Goal: Task Accomplishment & Management: Use online tool/utility

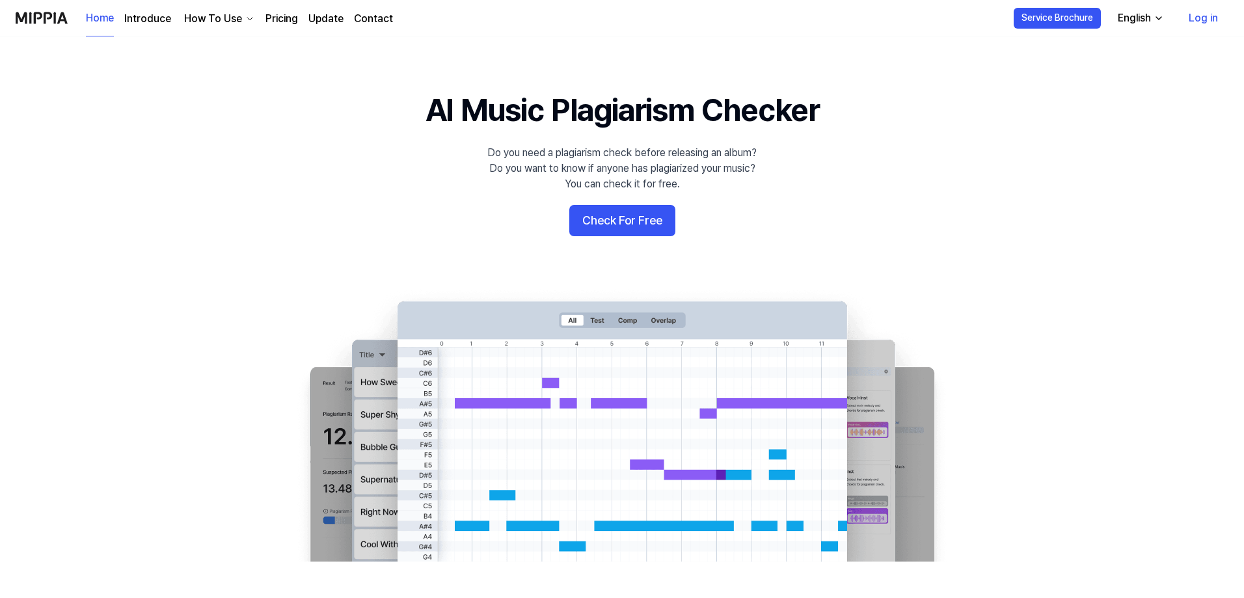
click at [605, 228] on button "Check For Free" at bounding box center [622, 220] width 106 height 31
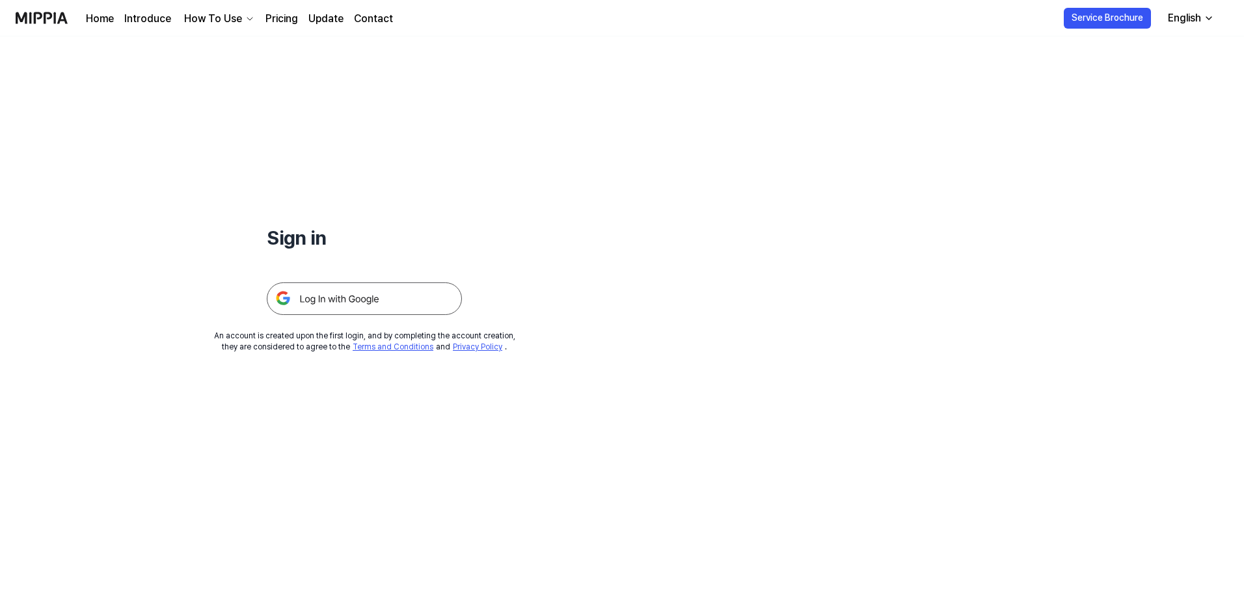
click at [374, 301] on img at bounding box center [364, 298] width 195 height 33
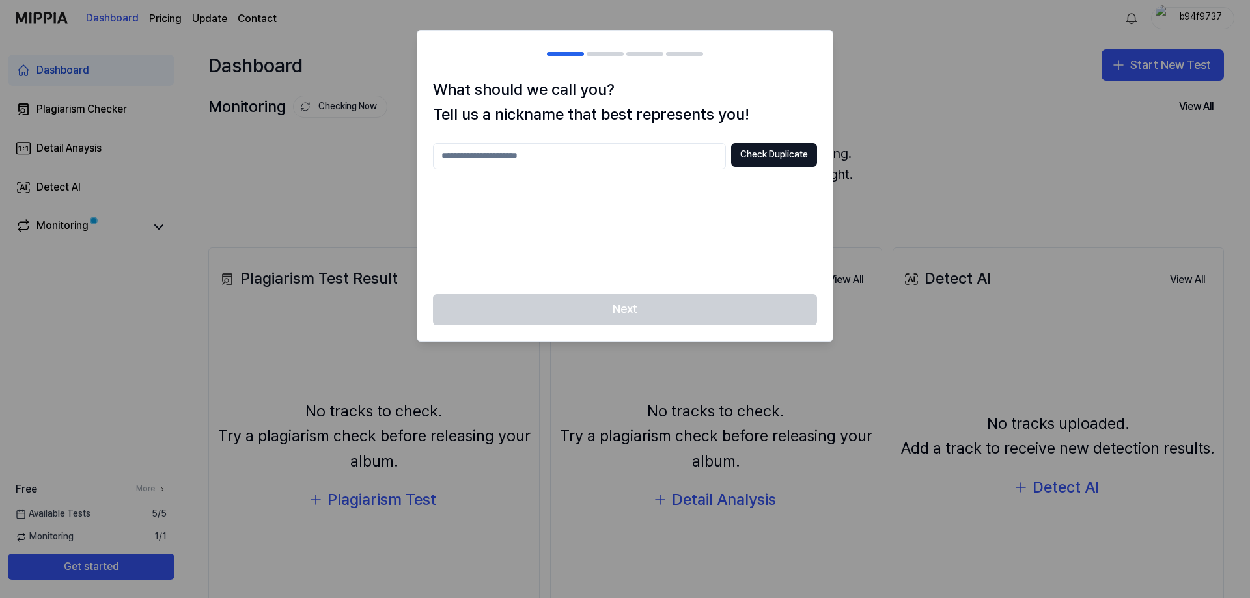
click at [596, 156] on input "text" at bounding box center [579, 156] width 293 height 26
type input "**********"
click at [789, 158] on button "Check Duplicate" at bounding box center [774, 154] width 86 height 23
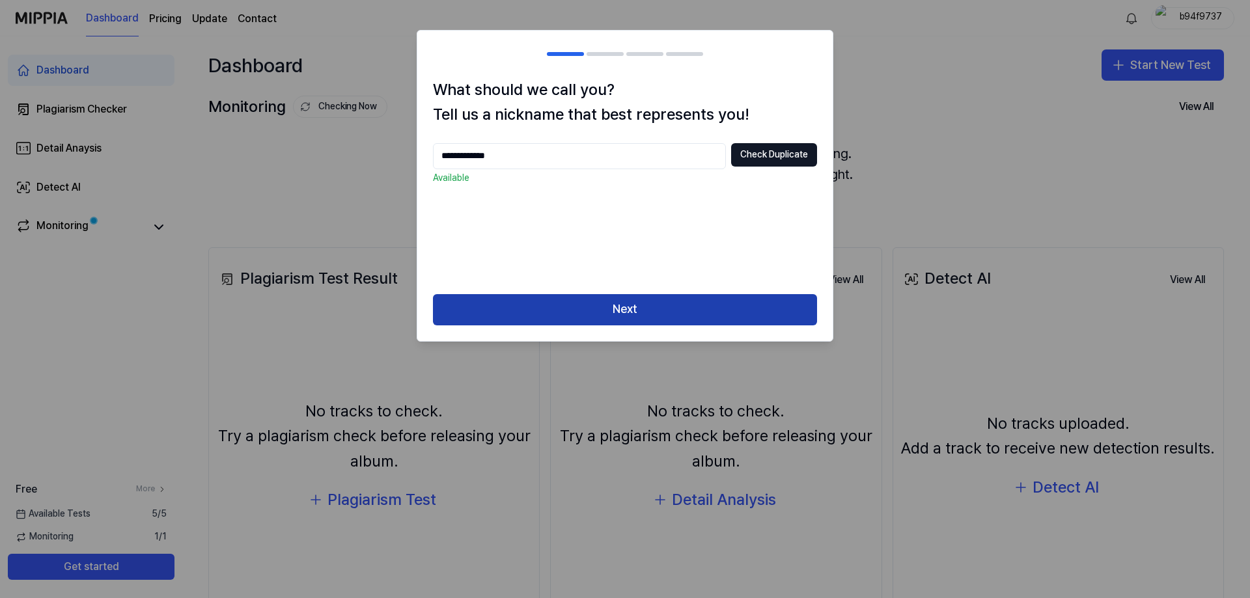
click at [707, 297] on button "Next" at bounding box center [625, 309] width 384 height 31
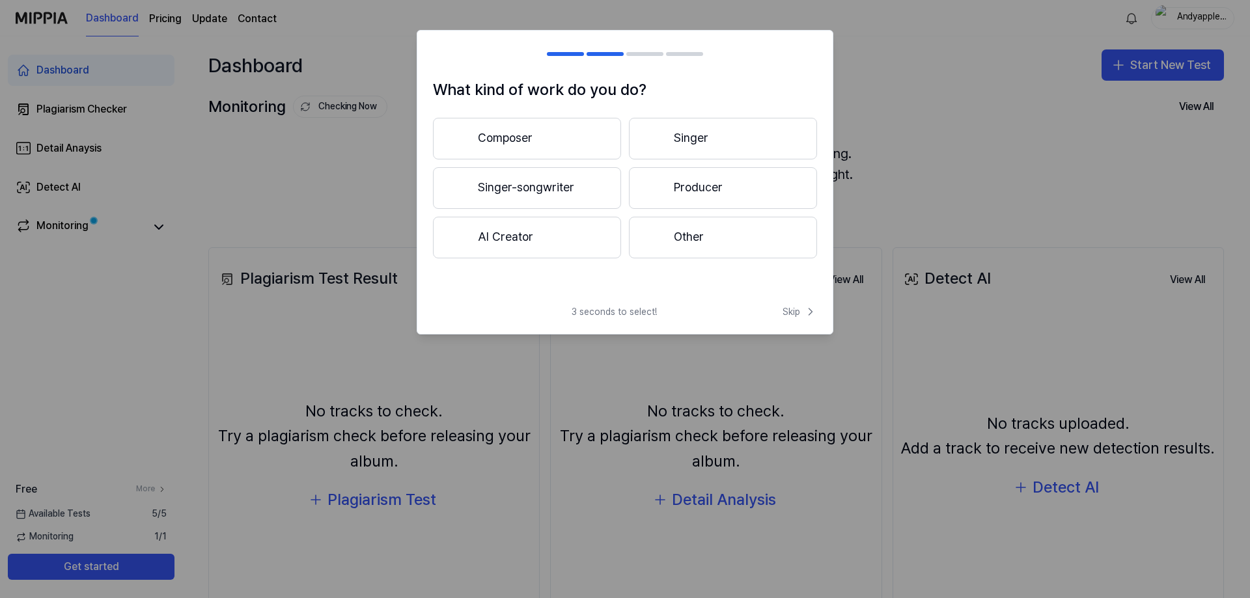
click at [711, 312] on div "3 seconds to select! Skip" at bounding box center [624, 319] width 415 height 29
click at [705, 184] on button "Producer" at bounding box center [723, 188] width 188 height 42
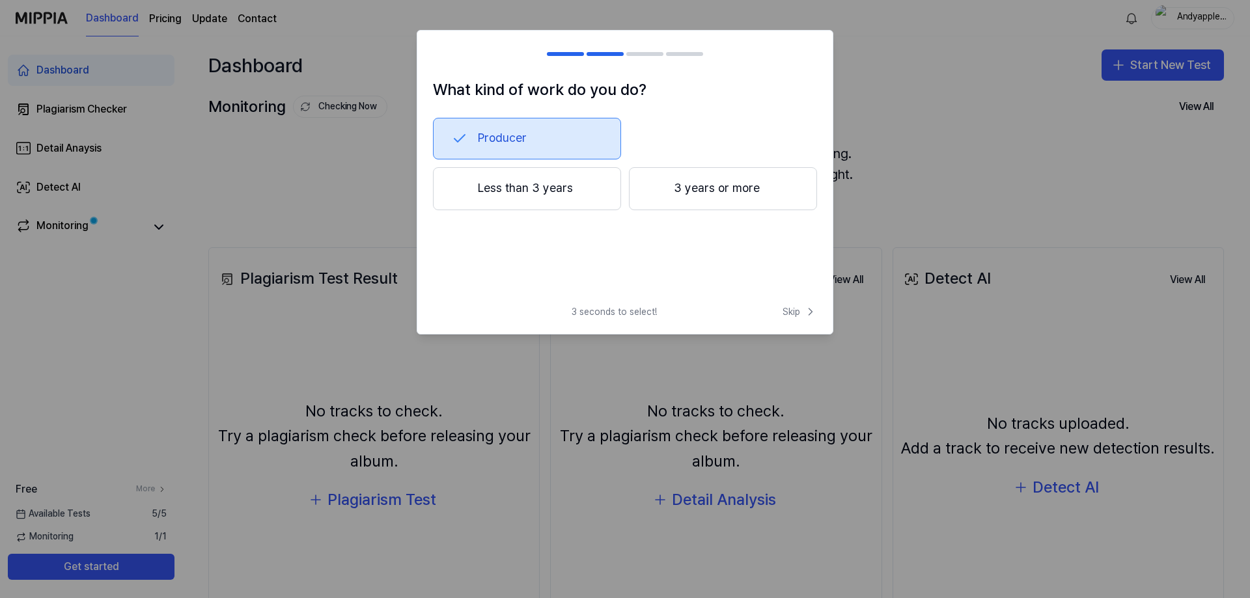
click at [588, 197] on button "Less than 3 years" at bounding box center [527, 188] width 188 height 43
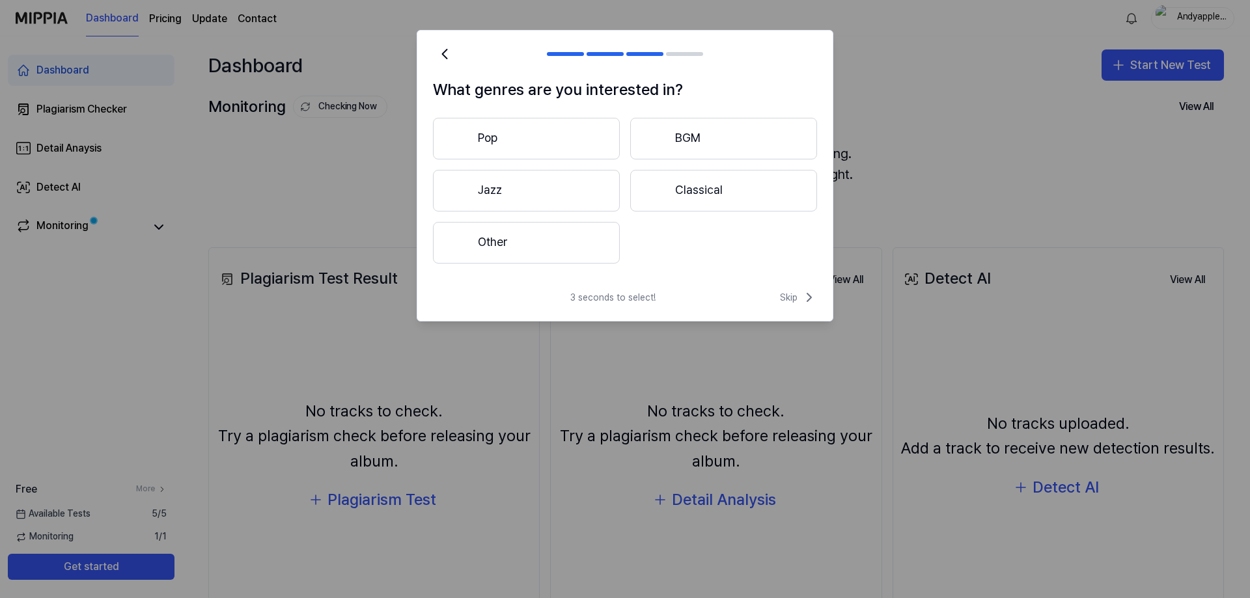
click at [573, 145] on button "Pop" at bounding box center [526, 139] width 187 height 42
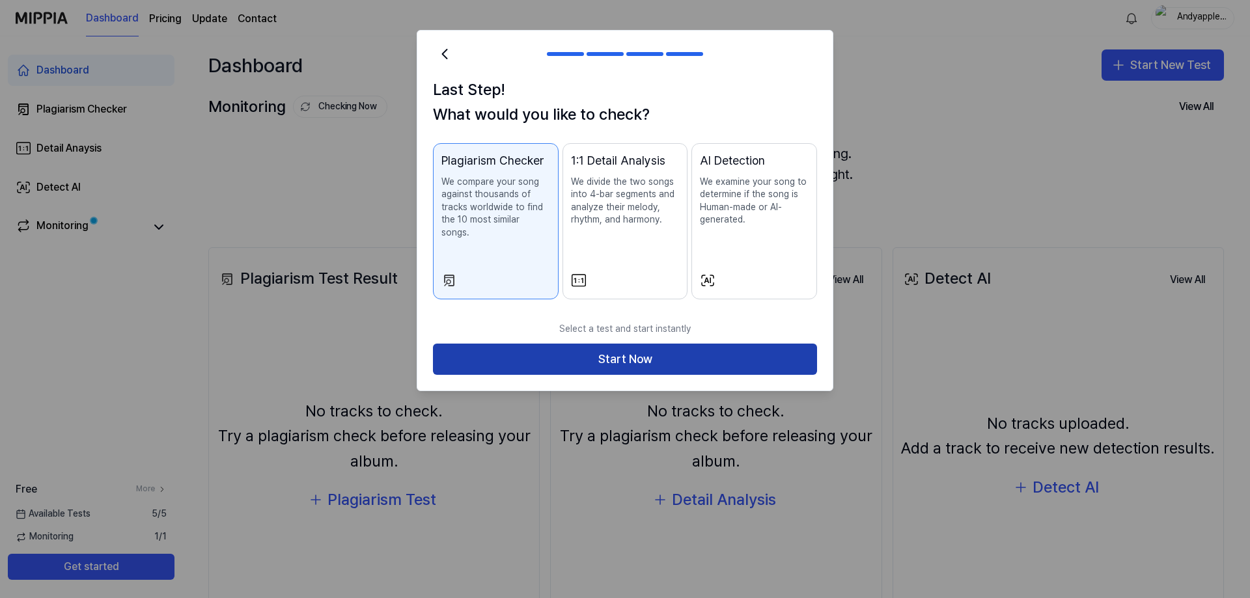
click at [652, 344] on button "Start Now" at bounding box center [625, 359] width 384 height 31
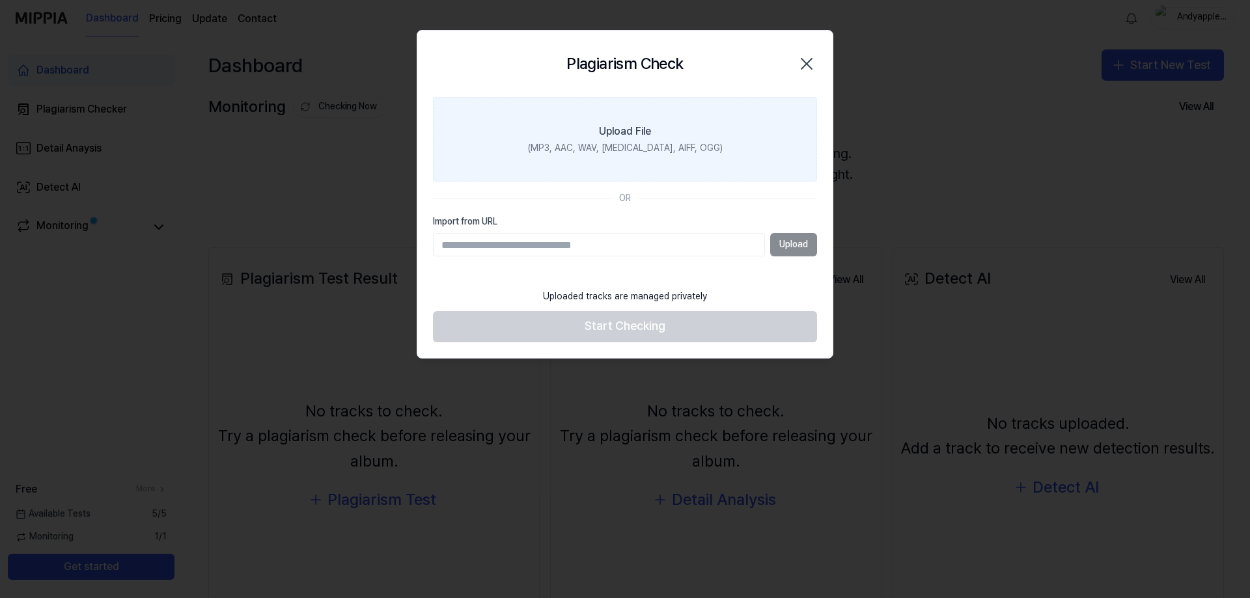
click at [728, 145] on label "Upload File (MP3, AAC, WAV, FLAC, AIFF, OGG)" at bounding box center [625, 139] width 384 height 85
click at [0, 0] on input "Upload File (MP3, AAC, WAV, FLAC, AIFF, OGG)" at bounding box center [0, 0] width 0 height 0
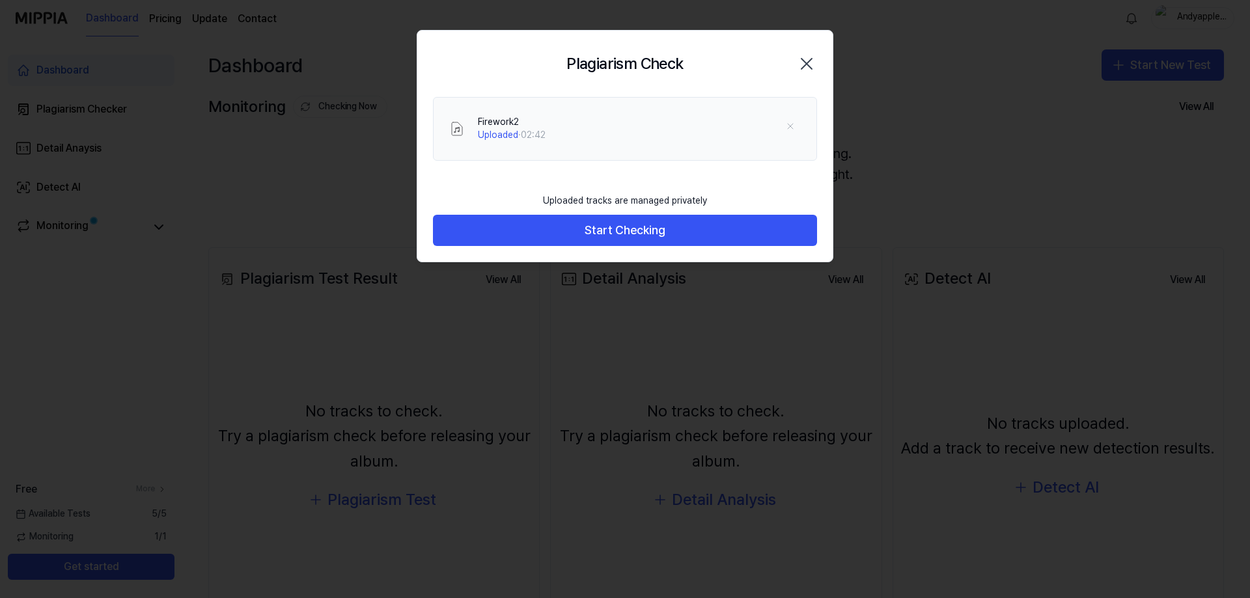
click at [638, 252] on div "Uploaded tracks are managed privately Start Checking" at bounding box center [624, 224] width 415 height 75
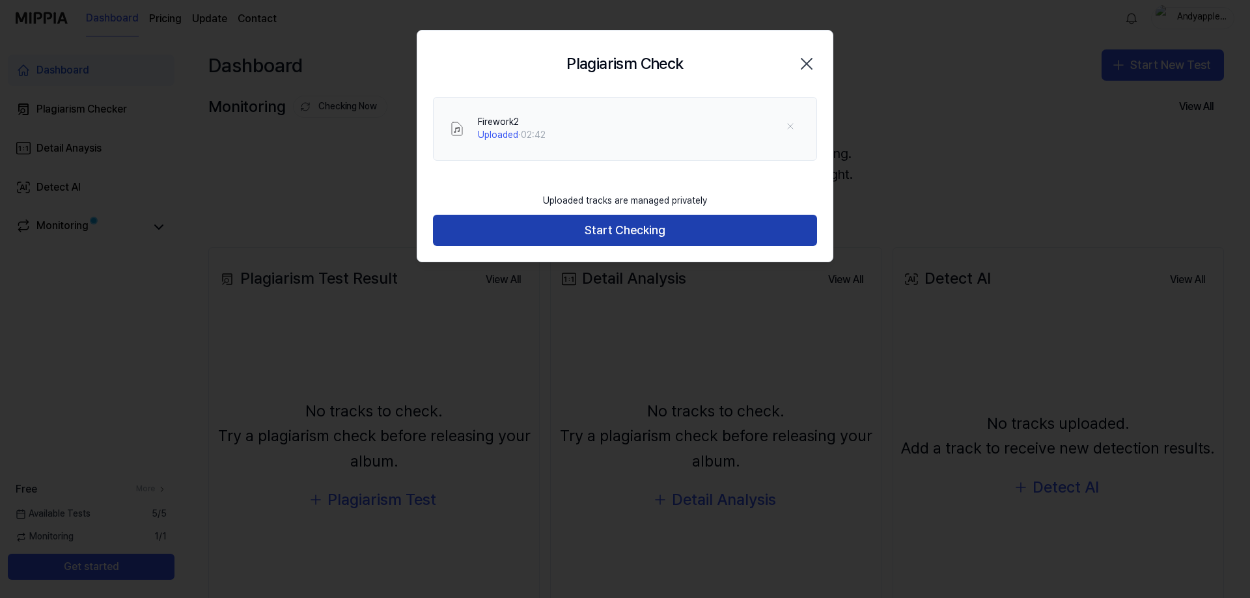
click at [629, 228] on button "Start Checking" at bounding box center [625, 230] width 384 height 31
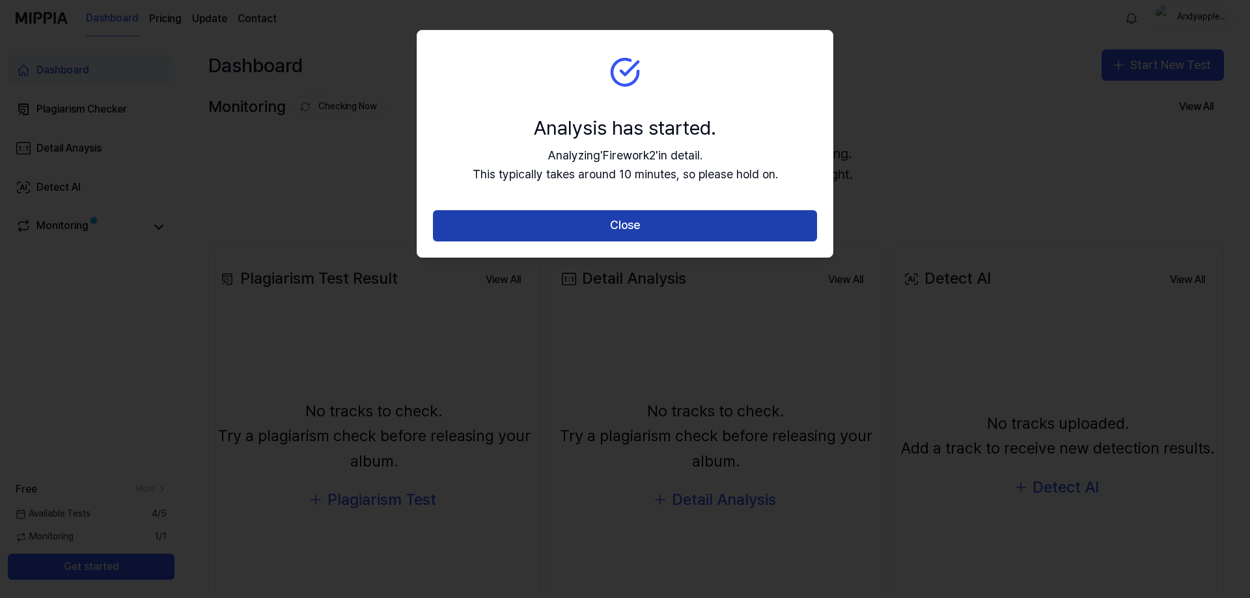
click at [623, 229] on button "Close" at bounding box center [625, 225] width 384 height 31
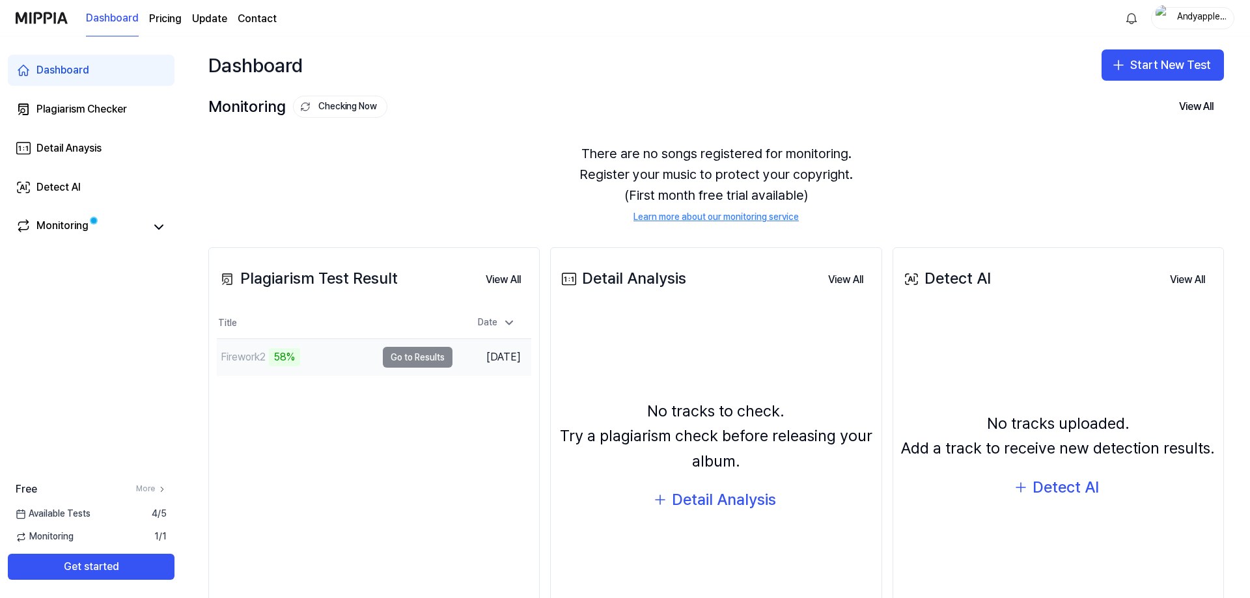
click at [284, 364] on div "58%" at bounding box center [284, 357] width 31 height 18
click at [412, 359] on td "Firework2 58% Go to Results" at bounding box center [335, 357] width 236 height 36
click at [413, 362] on td "Firework2 61% Go to Results" at bounding box center [335, 357] width 236 height 36
click at [417, 356] on button "Go to Results" at bounding box center [418, 357] width 70 height 21
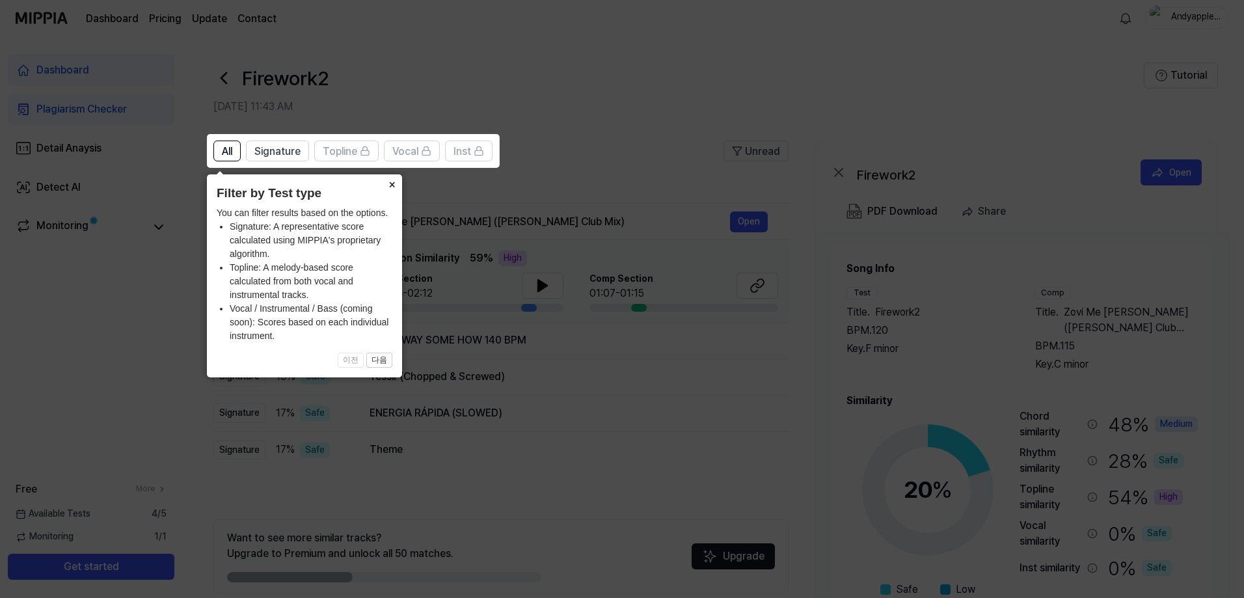
click at [391, 184] on button "×" at bounding box center [391, 183] width 21 height 18
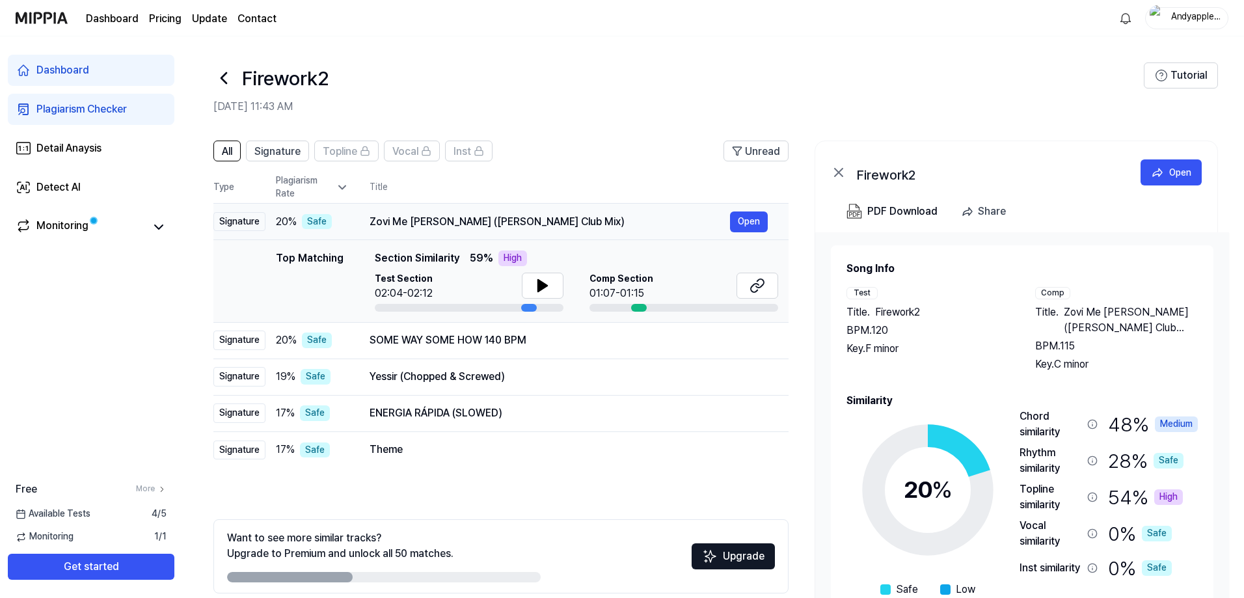
scroll to position [58, 0]
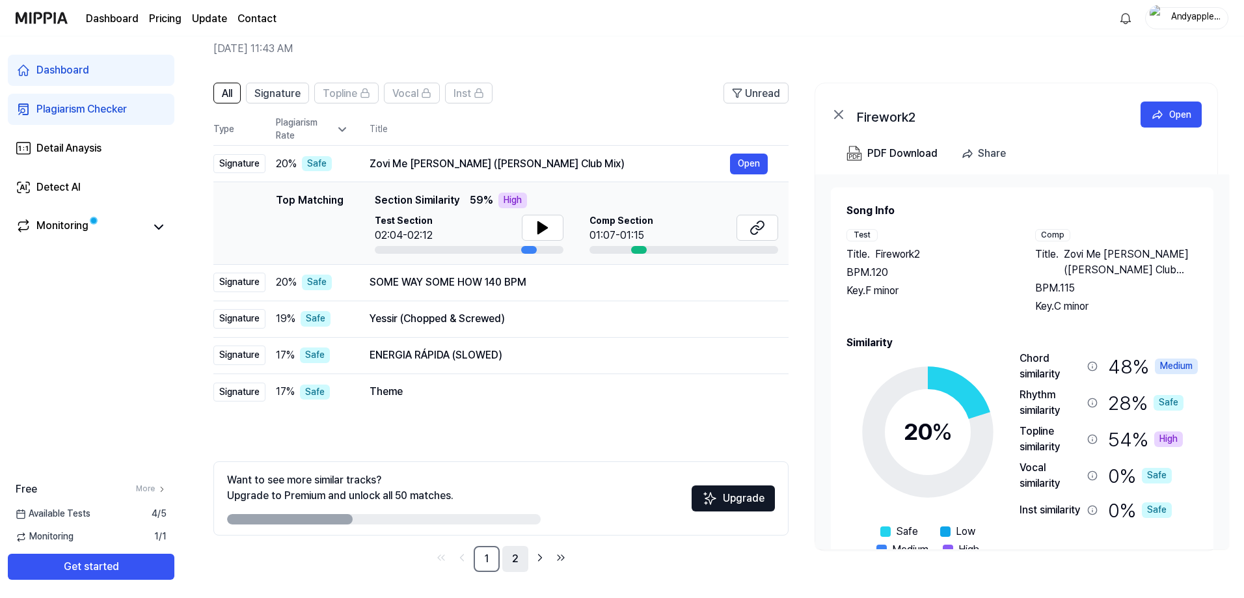
click at [507, 561] on link "2" at bounding box center [515, 559] width 26 height 26
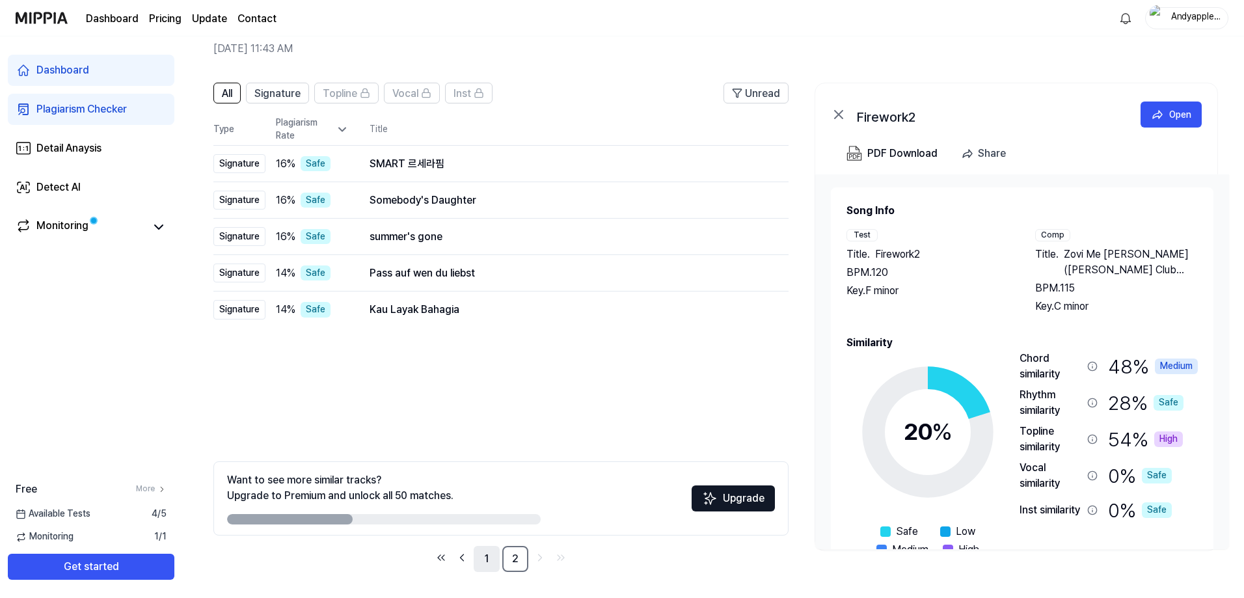
click at [478, 560] on link "1" at bounding box center [487, 559] width 26 height 26
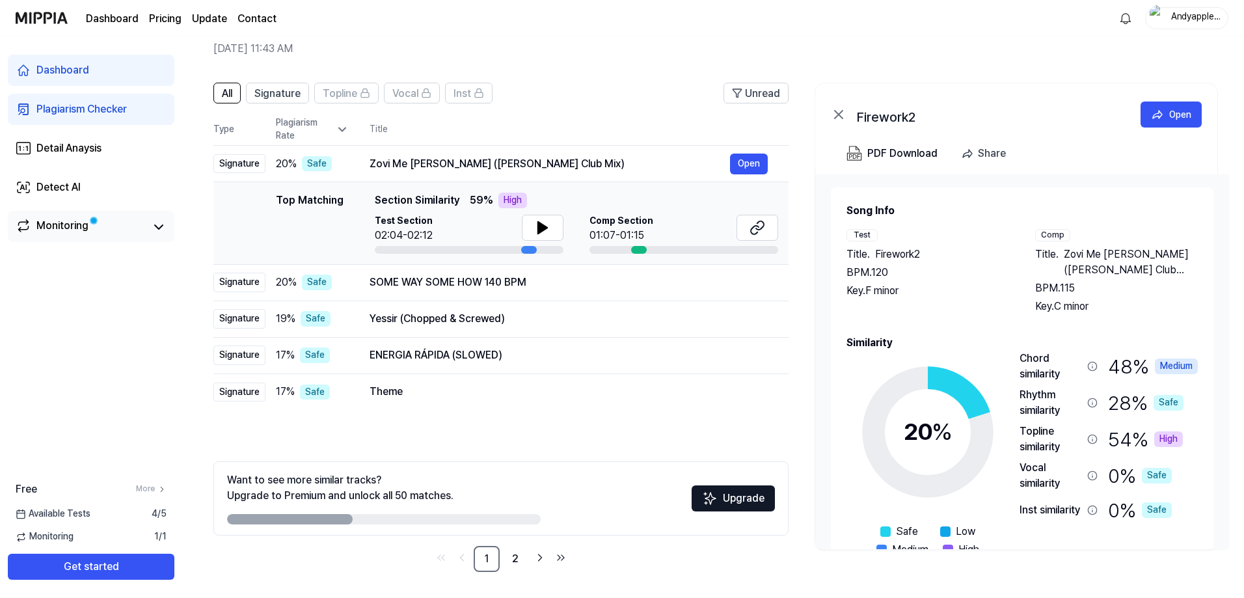
click at [118, 219] on link "Monitoring" at bounding box center [81, 227] width 130 height 18
